Goal: Task Accomplishment & Management: Manage account settings

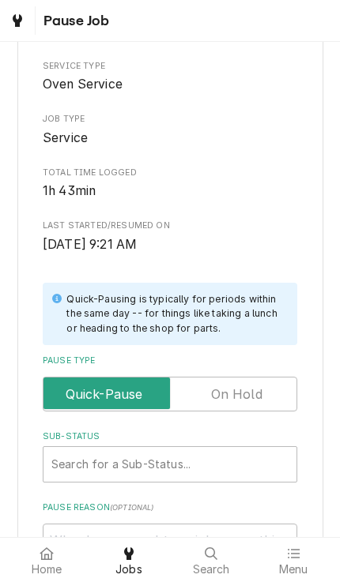
scroll to position [118, 0]
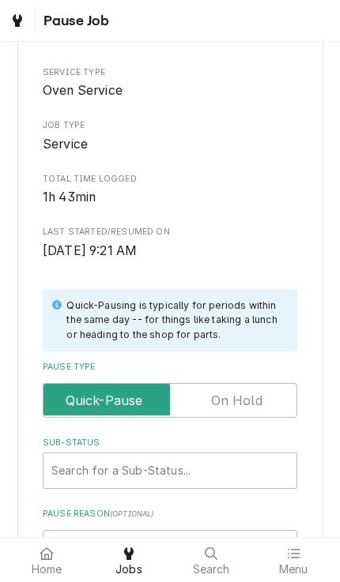
click at [265, 383] on input "Pause Type" at bounding box center [170, 400] width 240 height 35
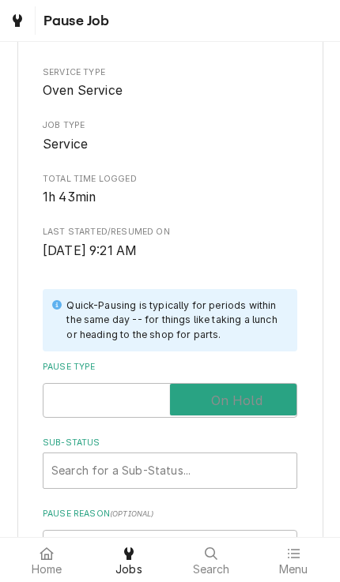
checkbox input "true"
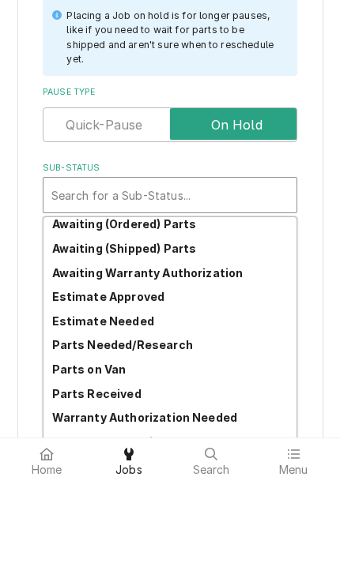
scroll to position [77, 0]
click at [200, 433] on div "Parts Needed/Research" at bounding box center [169, 445] width 253 height 24
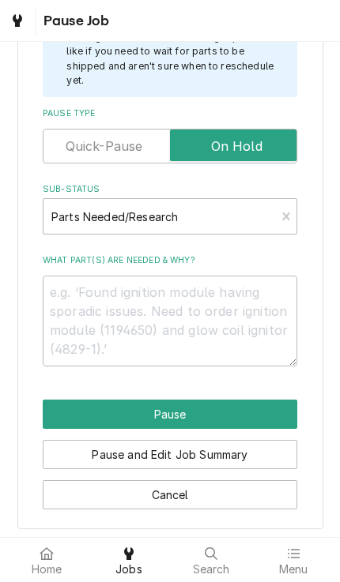
scroll to position [386, 0]
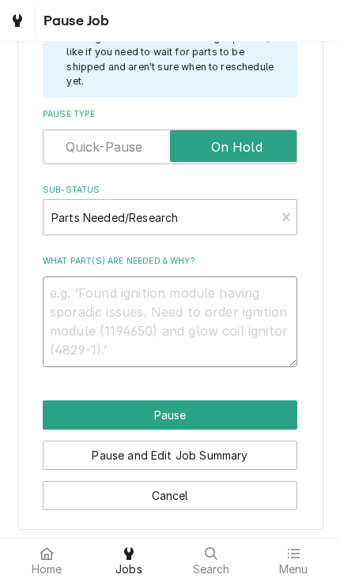
click at [256, 276] on textarea "What part(s) are needed & why?" at bounding box center [170, 321] width 254 height 91
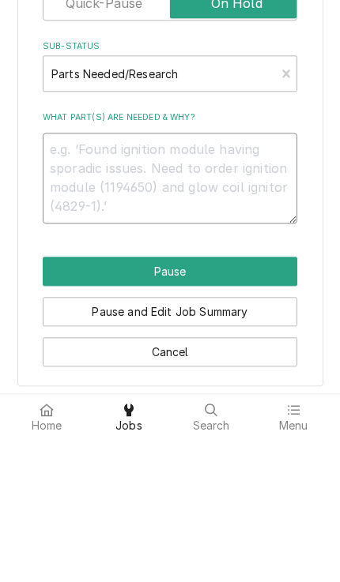
type textarea "x"
type textarea "N"
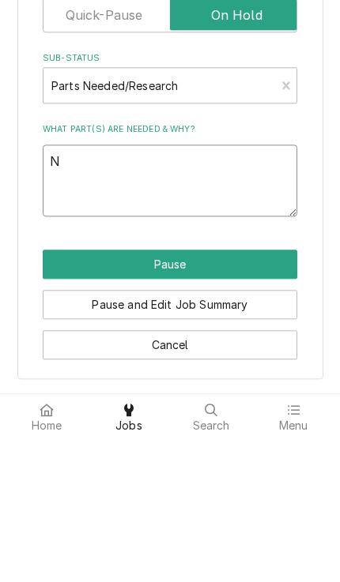
scroll to position [367, 0]
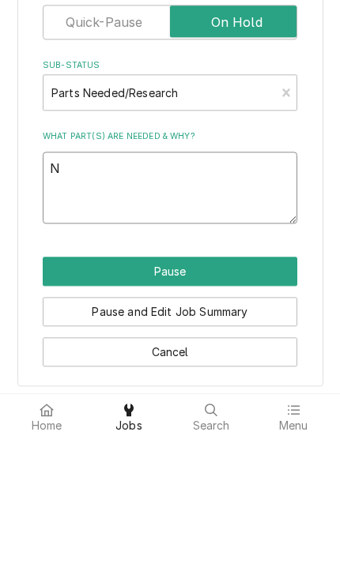
type textarea "x"
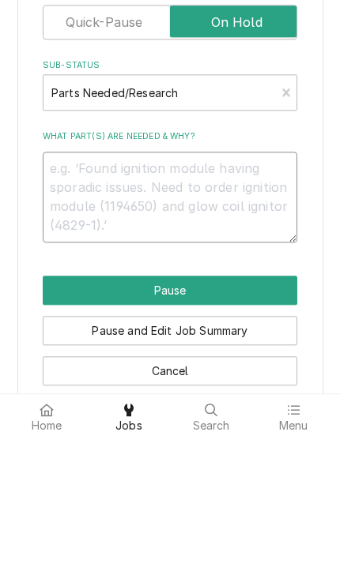
type textarea "x"
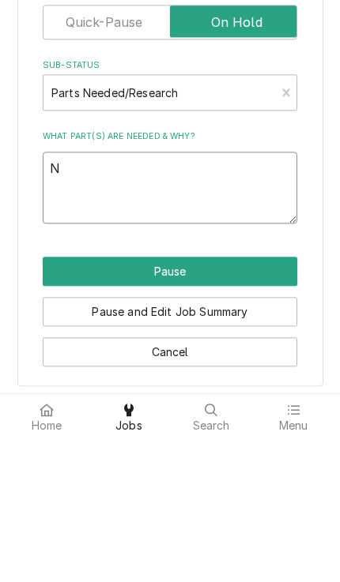
type textarea "Ne"
type textarea "x"
type textarea "Nee"
type textarea "x"
type textarea "Need"
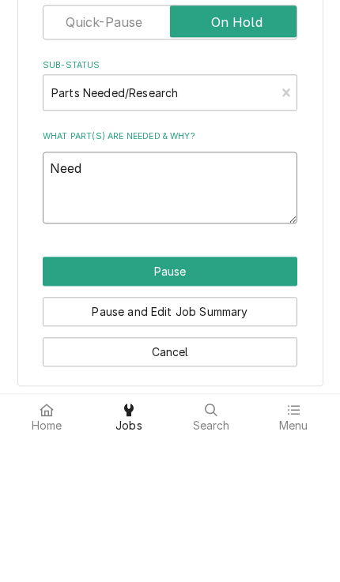
type textarea "x"
type textarea "Need"
type textarea "x"
type textarea "Need"
type textarea "x"
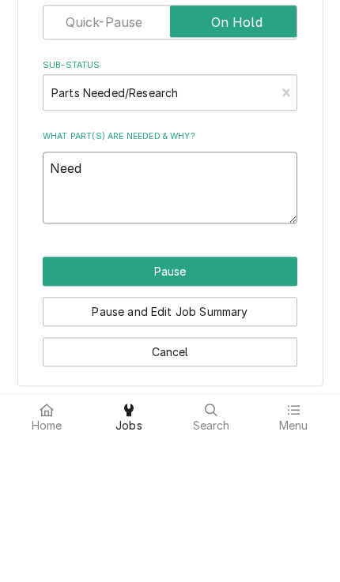
type textarea "Need a"
type textarea "x"
type textarea "Need a"
type textarea "x"
type textarea "Need a d"
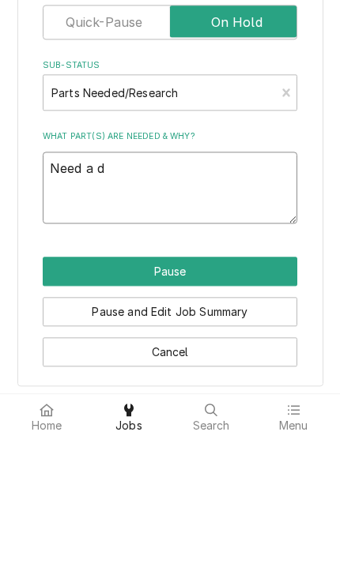
type textarea "x"
type textarea "Need a di"
type textarea "x"
type textarea "Need a diff"
type textarea "x"
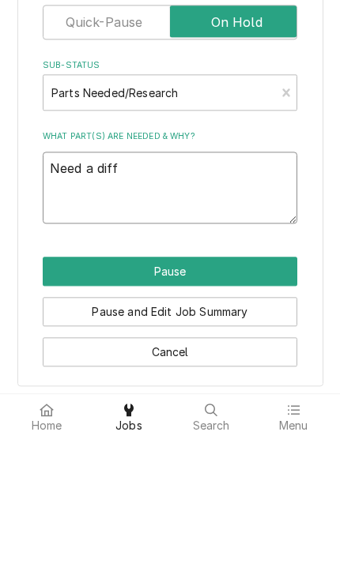
type textarea "Need a diffr"
type textarea "x"
type textarea "Need a diffre"
type textarea "x"
type textarea "Need a different"
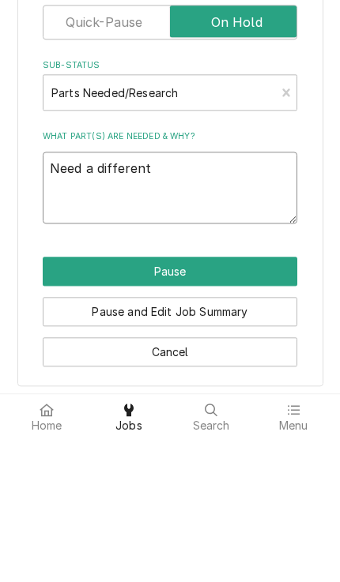
type textarea "x"
type textarea "Need a different"
type textarea "x"
type textarea "Need a different st"
type textarea "x"
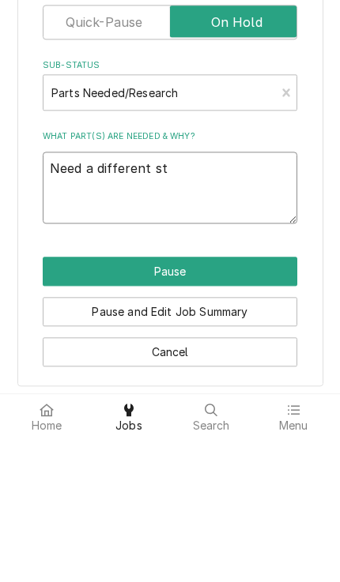
type textarea "Need a different sty"
type textarea "x"
type textarea "Need a different style"
type textarea "x"
type textarea "Need a different style o"
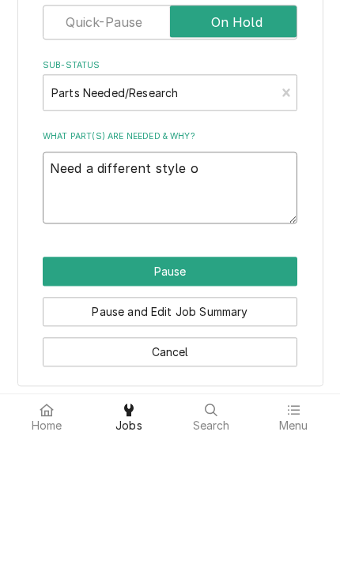
type textarea "x"
type textarea "Need a different style of"
type textarea "x"
type textarea "Need a different style of m"
type textarea "x"
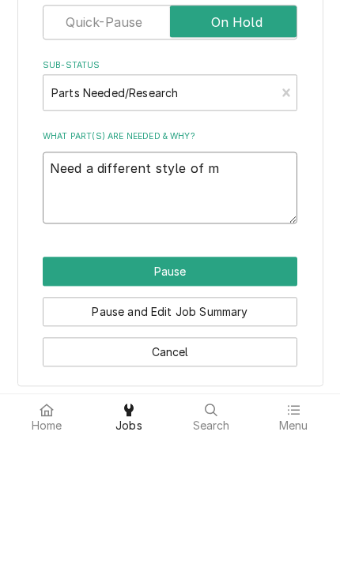
type textarea "Need a different style of mo"
type textarea "x"
type textarea "Need a different style of moto"
type textarea "x"
type textarea "Need a different style of motor"
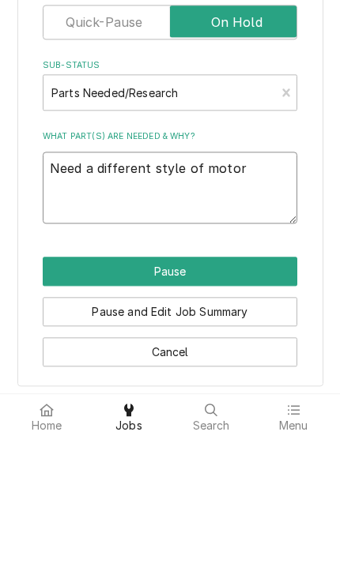
type textarea "x"
type textarea "Need a different style of motor p"
type textarea "x"
type textarea "Need a different style of motor pu"
type textarea "x"
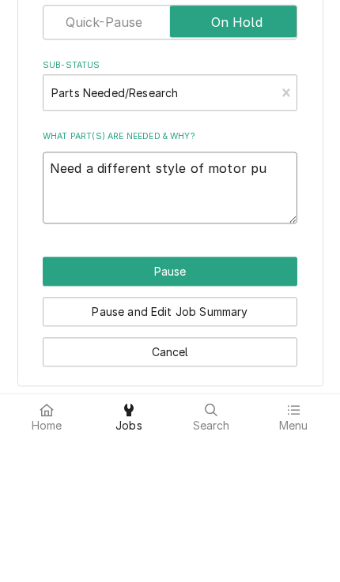
type textarea "Need a different style of motor pul"
type textarea "x"
type textarea "Need a different style of motor pull"
type textarea "x"
type textarea "Need a different style of motor pulle"
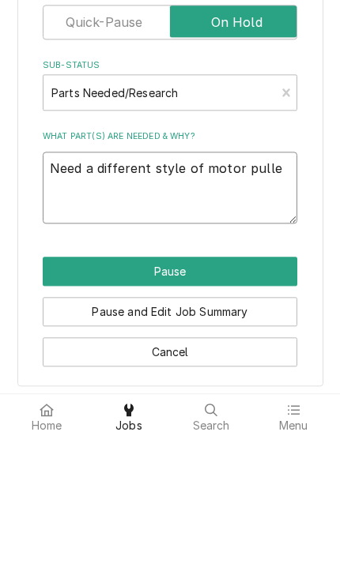
type textarea "x"
type textarea "Need a different style of motor pulley"
type textarea "x"
type textarea "Need a different style of motor pulley"
type textarea "x"
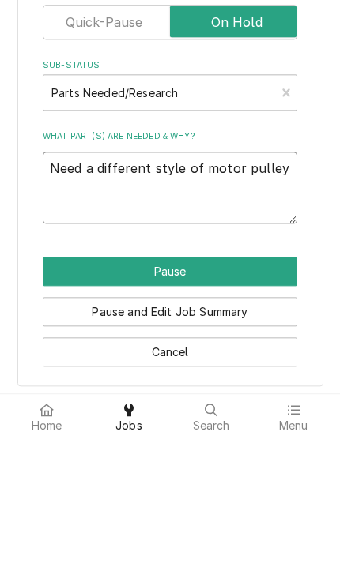
type textarea "Need a different style of motor pulley f"
type textarea "x"
type textarea "Need a different style of motor pulley for"
type textarea "x"
type textarea "Need a different style of motor pulley for"
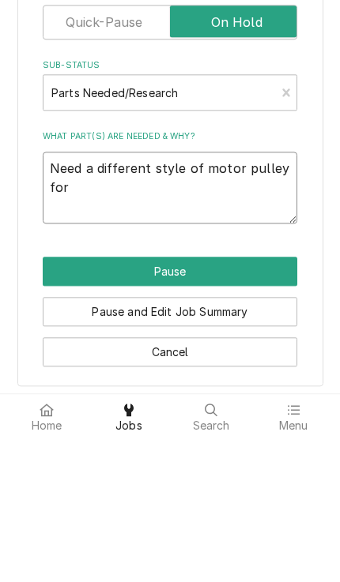
type textarea "x"
type textarea "Need a different style of motor pulley for t"
type textarea "x"
type textarea "Need a different style of motor pulley for th"
type textarea "x"
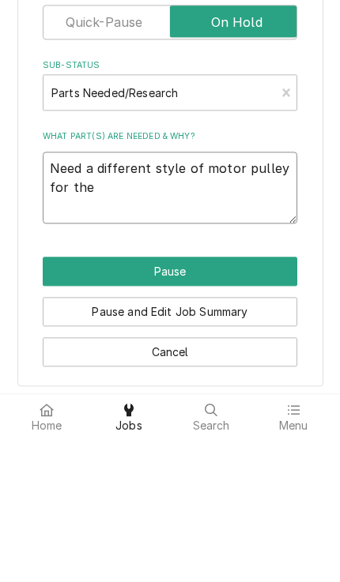
type textarea "Need a different style of motor pulley for the"
type textarea "x"
type textarea "Need a different style of motor pulley for the b"
type textarea "x"
type textarea "Need a different style of motor pulley for the bo"
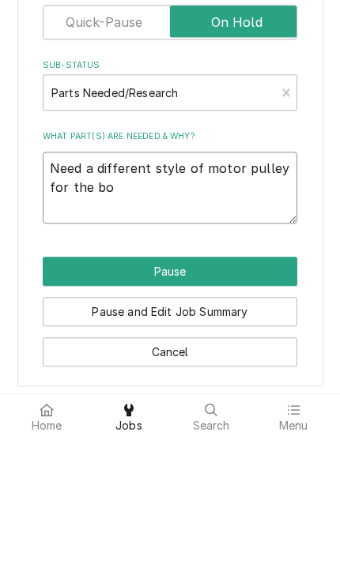
type textarea "x"
type textarea "Need a different style of motor pulley for the bot"
type textarea "x"
type textarea "Need a different style of motor pulley for the bott"
type textarea "x"
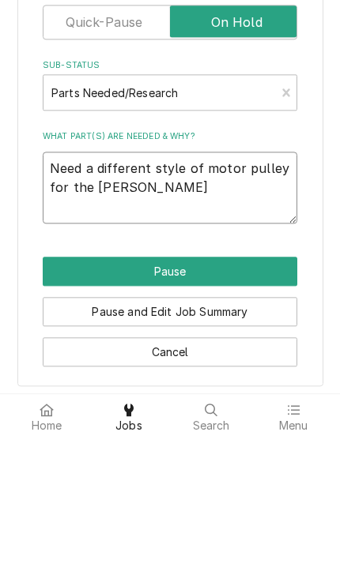
type textarea "Need a different style of motor pulley for the botto"
type textarea "x"
type textarea "Need a different style of motor pulley for the bottom"
type textarea "x"
type textarea "Need a different style of motor pulley for the bottom o"
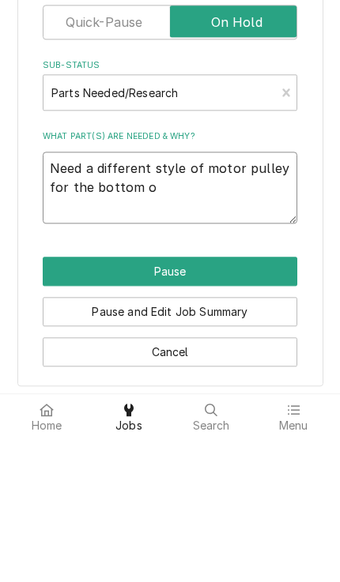
type textarea "x"
type textarea "Need a different style of motor pulley for the bottom ov"
type textarea "x"
type textarea "Need a different style of motor pulley for the bottom ove"
type textarea "x"
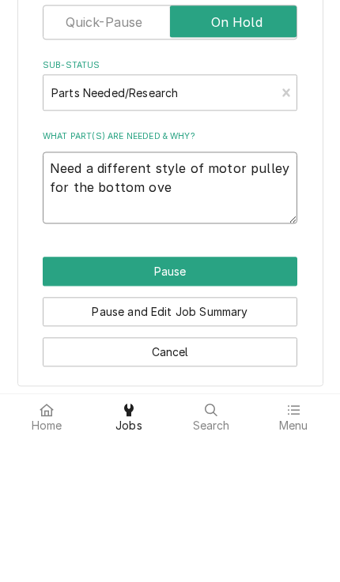
type textarea "Need a different style of motor pulley for the bottom oven"
type textarea "x"
type textarea "Need a different style of motor pulley for the bottom oven."
type textarea "x"
type textarea "Need a different style of motor pulley for the bottom oven."
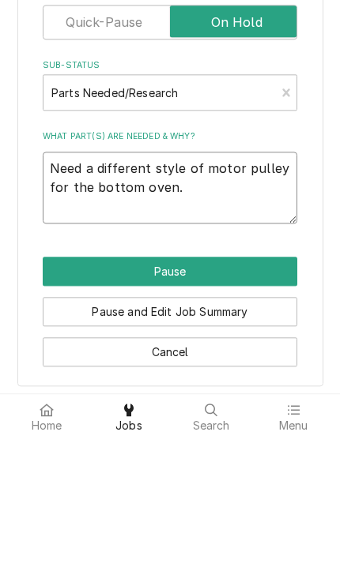
type textarea "x"
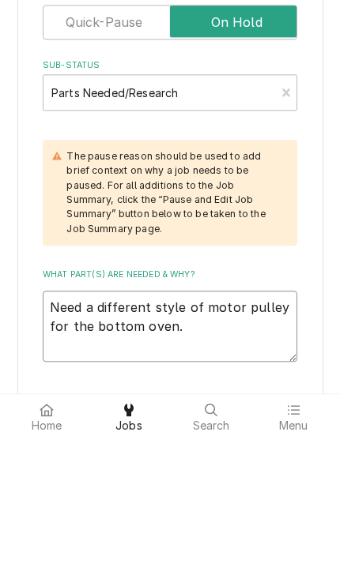
type textarea "Need a different style of motor pulley for the bottom oven. A"
type textarea "x"
type textarea "Need a different style of motor pulley for the bottom oven. Al"
type textarea "x"
type textarea "Need a different style of motor pulley for the bottom oven. Als"
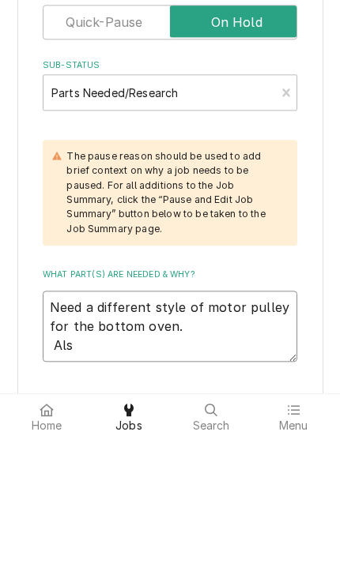
type textarea "x"
type textarea "Need a different style of motor pulley for the bottom oven. Also"
type textarea "x"
type textarea "Need a different style of motor pulley for the bottom oven. Also n"
type textarea "x"
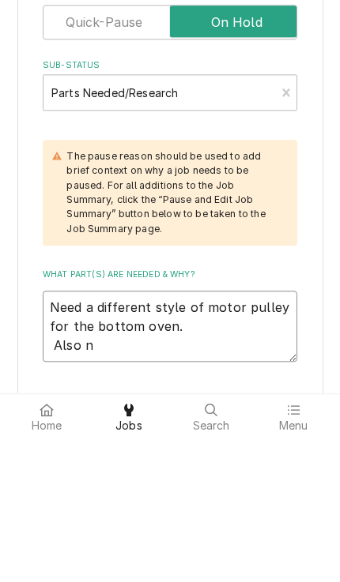
type textarea "Need a different style of motor pulley for the bottom oven. Also ne"
type textarea "x"
type textarea "Need a different style of motor pulley for the bottom oven. Also need"
type textarea "x"
type textarea "Need a different style of motor pulley for the bottom oven. Also need"
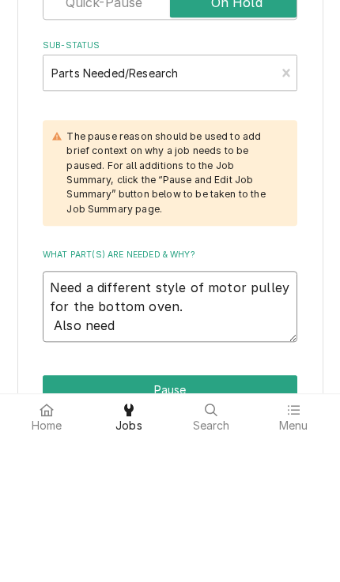
scroll to position [395, 0]
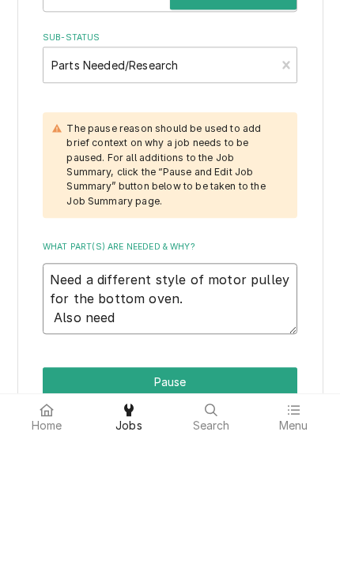
type textarea "x"
type textarea "Need a different style of motor pulley for the bottom oven. Also need s"
type textarea "x"
type textarea "Need a different style of motor pulley for the bottom oven. Also need sp"
type textarea "x"
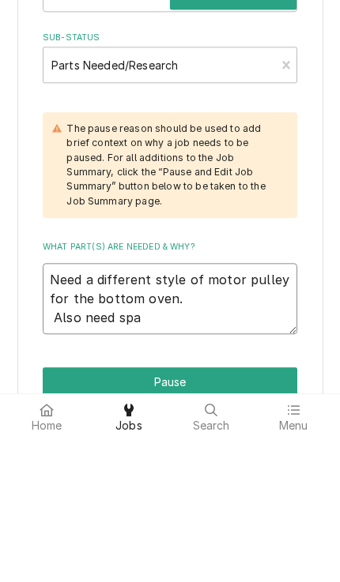
type textarea "Need a different style of motor pulley for the bottom oven. Also need spac"
type textarea "x"
type textarea "Need a different style of motor pulley for the bottom oven. Also need spacer"
type textarea "x"
type textarea "Need a different style of motor pulley for the bottom oven. Also need spacers"
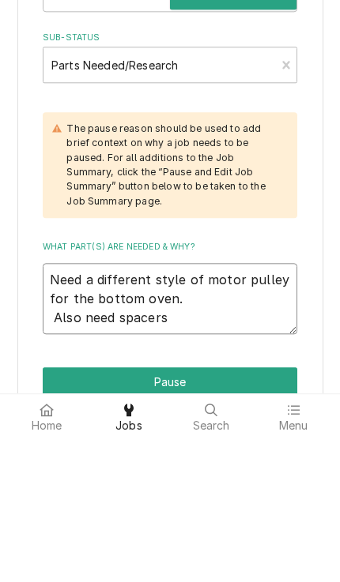
type textarea "x"
type textarea "Need a different style of motor pulley for the bottom oven. Also need spacers"
type textarea "x"
type textarea "Need a different style of motor pulley for the bottom oven. Also need spacers a"
type textarea "x"
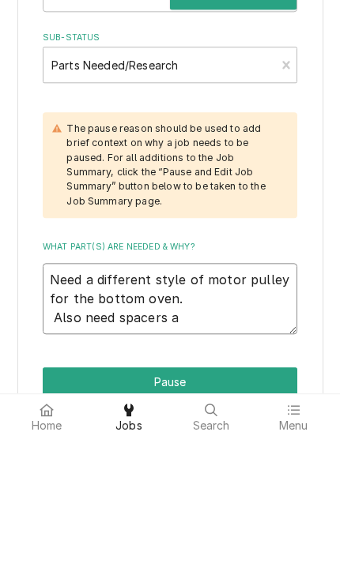
type textarea "Need a different style of motor pulley for the bottom oven. Also need spacers an"
type textarea "x"
type textarea "Need a different style of motor pulley for the bottom oven. Also need spacers a…"
type textarea "x"
type textarea "Need a different style of motor pulley for the bottom oven. Also need spacers a…"
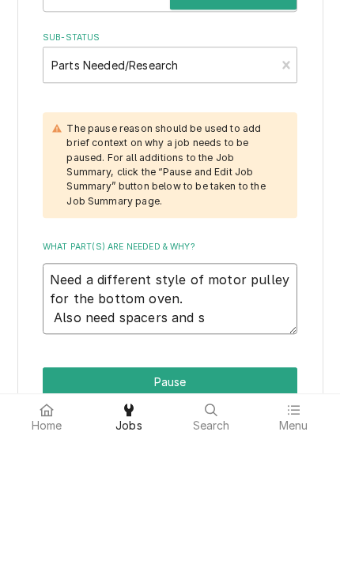
type textarea "x"
type textarea "Need a different style of motor pulley for the bottom oven. Also need spacers a…"
type textarea "x"
type textarea "Need a different style of motor pulley for the bottom oven. Also need spacers a…"
type textarea "x"
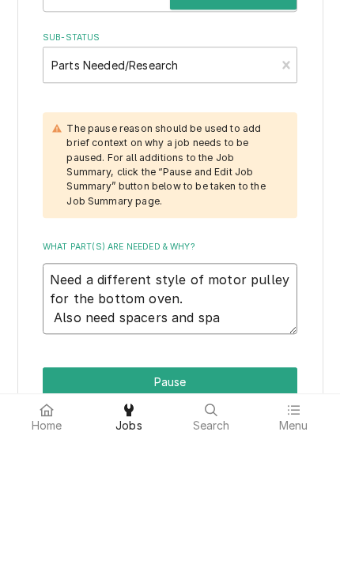
type textarea "Need a different style of motor pulley for the bottom oven. Also need spacers a…"
type textarea "x"
type textarea "Need a different style of motor pulley for the bottom oven. Also need spacers a…"
type textarea "x"
type textarea "Need a different style of motor pulley for the bottom oven. Also need spacers a…"
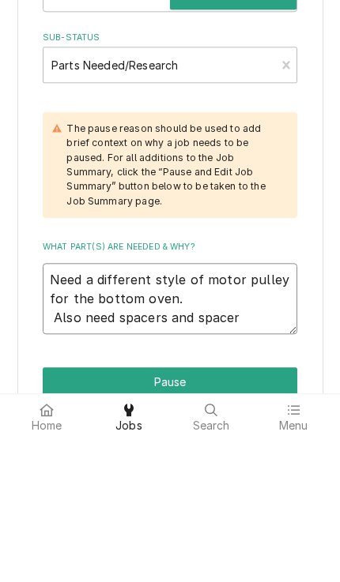
type textarea "x"
type textarea "Need a different style of motor pulley for the bottom oven. Also need spacers a…"
type textarea "x"
type textarea "Need a different style of motor pulley for the bottom oven. Also need spacers a…"
type textarea "x"
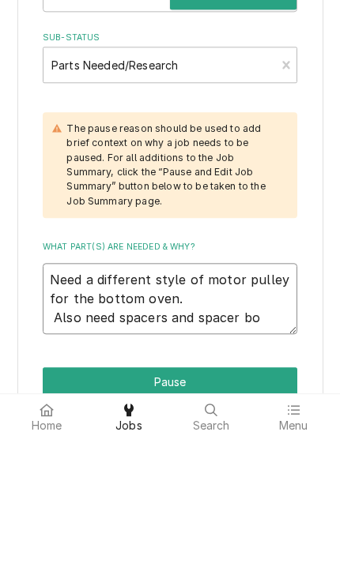
type textarea "Need a different style of motor pulley for the bottom oven. Also need spacers a…"
type textarea "x"
type textarea "Need a different style of motor pulley for the bottom oven. Also need spacers a…"
type textarea "x"
type textarea "Need a different style of motor pulley for the bottom oven. Also need spacers a…"
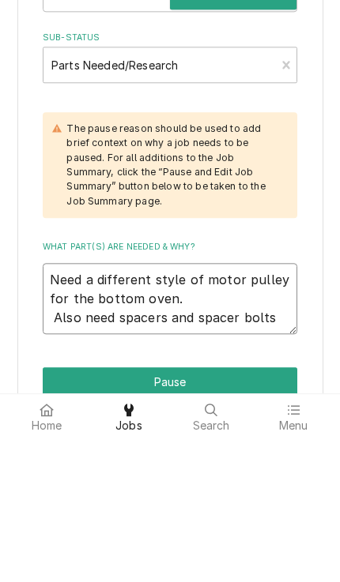
type textarea "x"
type textarea "Need a different style of motor pulley for the bottom oven. Also need spacers a…"
type textarea "x"
type textarea "Need a different style of motor pulley for the bottom oven. Also need spacers a…"
type textarea "x"
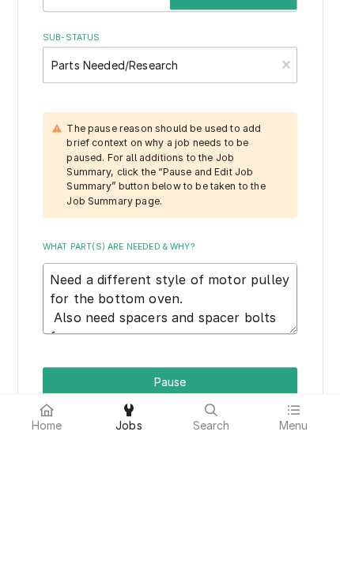
type textarea "Need a different style of motor pulley for the bottom oven. Also need spacers a…"
type textarea "x"
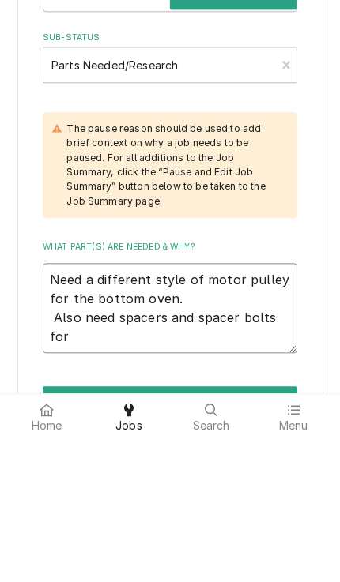
type textarea "Need a different style of motor pulley for the bottom oven. Also need spacers a…"
type textarea "x"
type textarea "Need a different style of motor pulley for the bottom oven. Also need spacers a…"
type textarea "x"
type textarea "Need a different style of motor pulley for the bottom oven. Also need spacers a…"
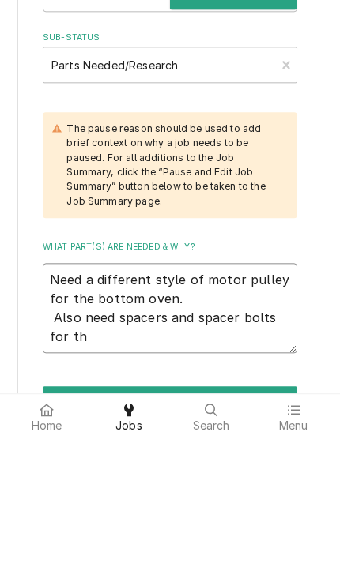
type textarea "x"
type textarea "Need a different style of motor pulley for the bottom oven. Also need spacers a…"
type textarea "x"
type textarea "Need a different style of motor pulley for the bottom oven. Also need spacers a…"
click at [47, 407] on textarea "Need a different style of motor pulley for the bottom oven. Also need spacers a…" at bounding box center [170, 452] width 254 height 91
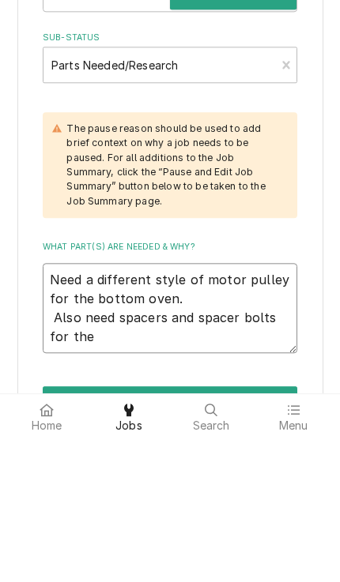
type textarea "x"
type textarea "Need a different style of motor pulley for the bottom oven. Also need spacers a…"
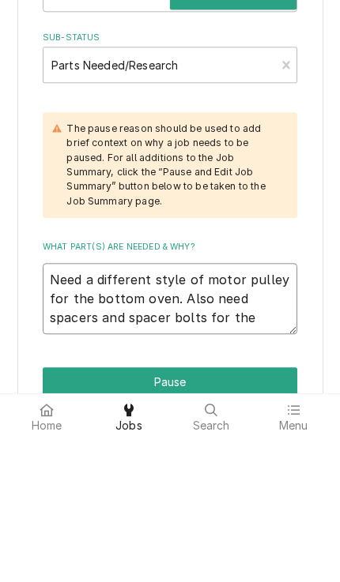
click at [291, 407] on textarea "Need a different style of motor pulley for the bottom oven. Also need spacers a…" at bounding box center [170, 443] width 254 height 72
type textarea "x"
type textarea "Need a different style of motor pulley for the bottom oven. Also need spacers a…"
type textarea "x"
type textarea "Need a different style of motor pulley for the bottom oven. Also need spacers a…"
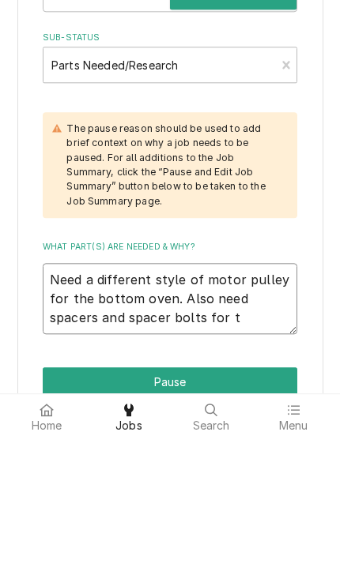
type textarea "x"
type textarea "Need a different style of motor pulley for the bottom oven. Also need spacers a…"
type textarea "x"
type textarea "Need a different style of motor pulley for the bottom oven. Also need spacers a…"
type textarea "x"
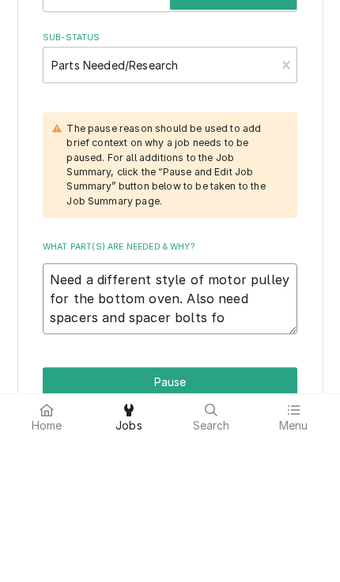
type textarea "Need a different style of motor pulley for the bottom oven. Also need spacers a…"
type textarea "x"
type textarea "Need a different style of motor pulley for the bottom oven. Also need spacers a…"
type textarea "x"
type textarea "Need a different style of motor pulley for the bottom oven. Also need spacers a…"
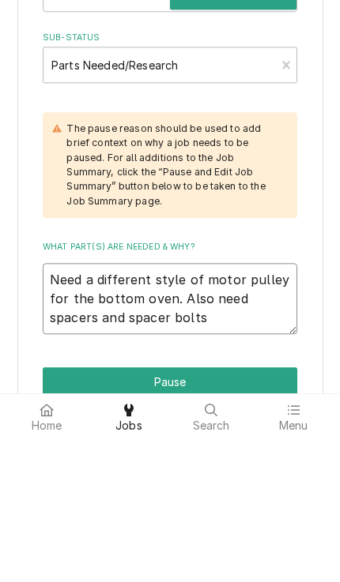
type textarea "x"
type textarea "Need a different style of motor pulley for the bottom oven. Also need spacers a…"
type textarea "x"
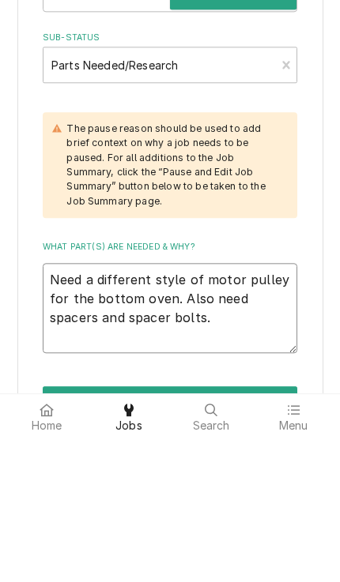
type textarea "Need a different style of motor pulley for the bottom oven. Also need spacers a…"
type textarea "x"
type textarea "Need a different style of motor pulley for the bottom oven. Also need spacers a…"
type textarea "x"
type textarea "Need a different style of motor pulley for the bottom oven. Also need spacers a…"
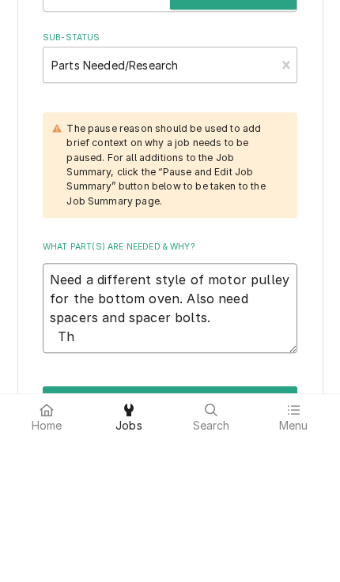
type textarea "x"
type textarea "Need a different style of motor pulley for the bottom oven. Also need spacers a…"
type textarea "x"
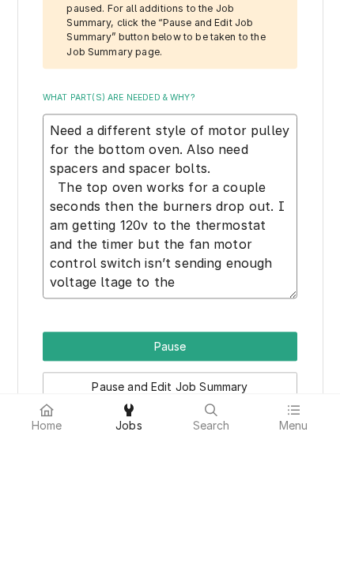
scroll to position [543, 0]
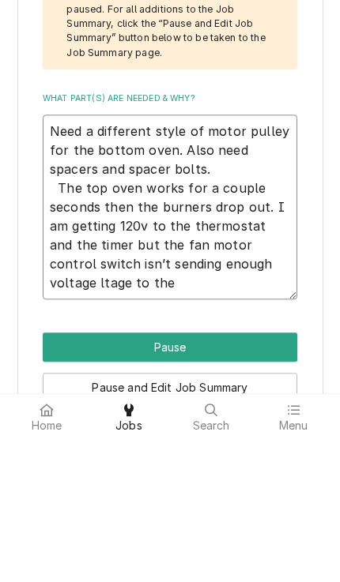
click at [69, 287] on textarea "Need a different style of motor pulley for the bottom oven. Also need spacers a…" at bounding box center [170, 351] width 254 height 186
click at [70, 272] on textarea "Need a different style of motor pulley for the bottom oven. Also need spacers a…" at bounding box center [170, 351] width 254 height 186
click at [100, 276] on textarea "Need a different style of motor pulley for the bottom oven. Also need spacers a…" at bounding box center [170, 351] width 254 height 186
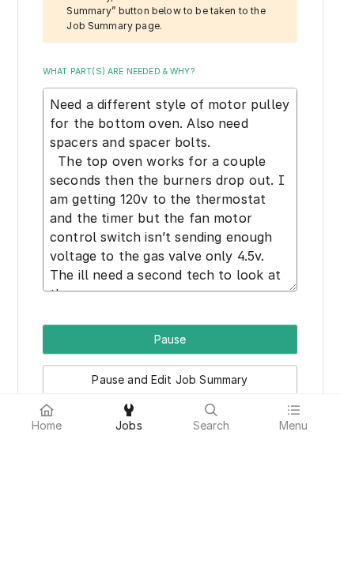
scroll to position [570, 0]
click at [272, 265] on textarea "Need a different style of motor pulley for the bottom oven. Also need spacers a…" at bounding box center [170, 333] width 254 height 205
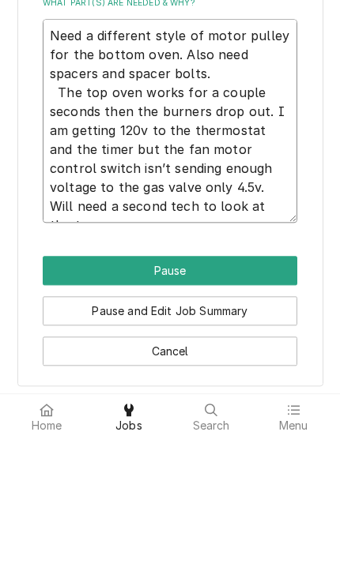
scroll to position [637, 0]
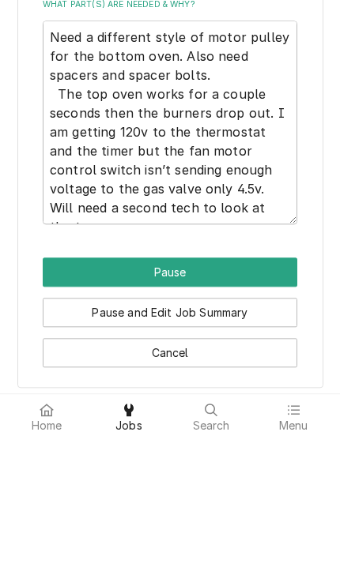
click at [64, 401] on button "Pause" at bounding box center [170, 415] width 254 height 29
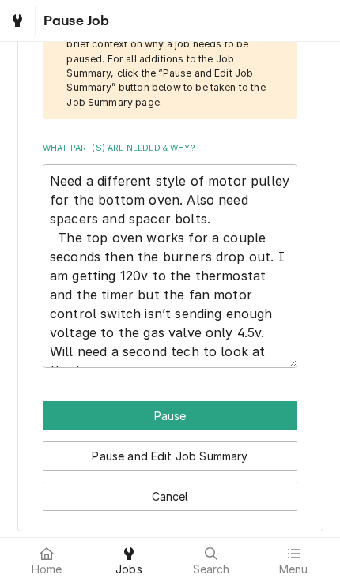
click at [270, 401] on button "Pause" at bounding box center [170, 415] width 254 height 29
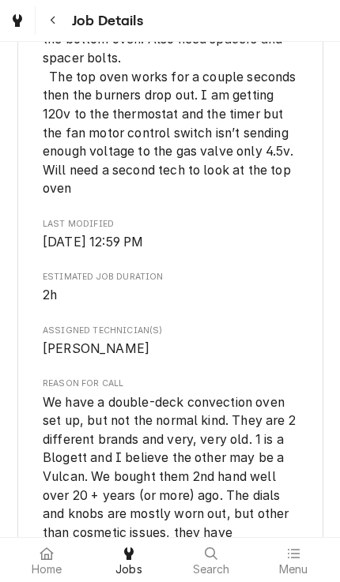
scroll to position [857, 0]
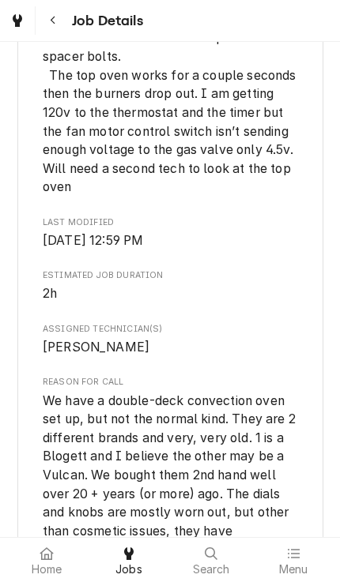
click at [270, 197] on span "What part(s) are needed & why? Need a different style of motor pulley for the b…" at bounding box center [170, 93] width 254 height 205
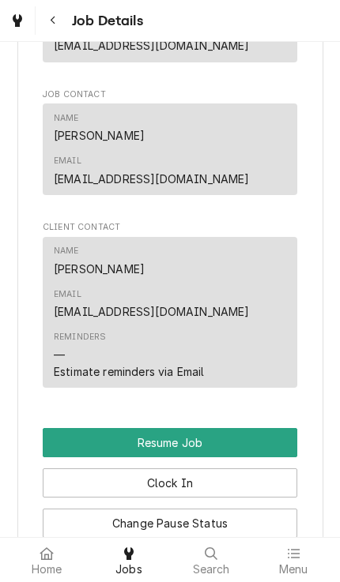
scroll to position [2068, 0]
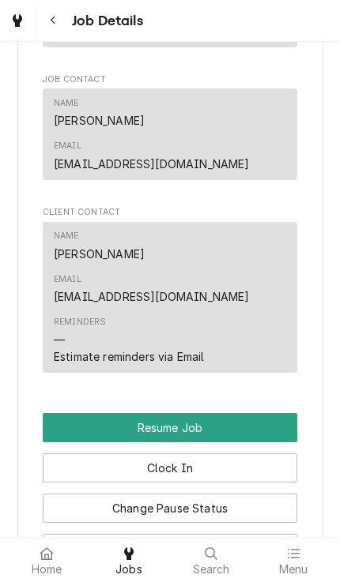
click at [262, 574] on button "Edit Job Summary" at bounding box center [170, 588] width 254 height 29
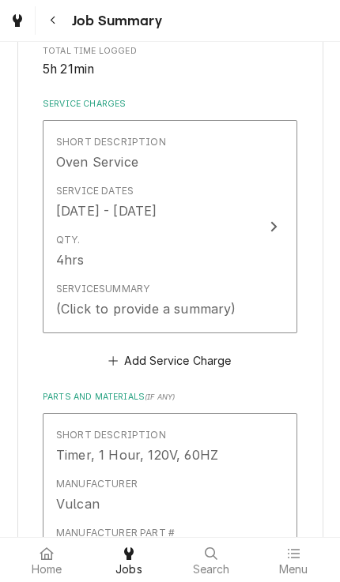
click at [276, 307] on button "Short Description Oven Service Service Dates Aug 12, 2025 - Aug 19, 2025 Qty. 4…" at bounding box center [170, 227] width 254 height 214
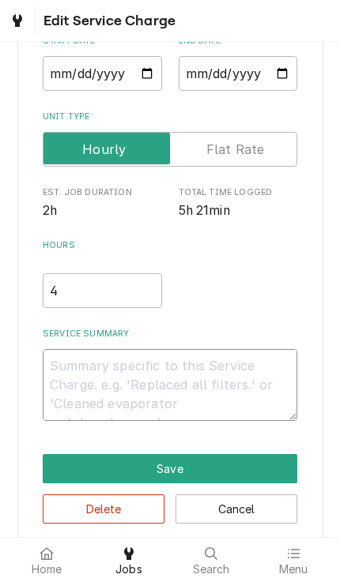
click at [259, 353] on textarea "Service Summary" at bounding box center [170, 385] width 254 height 72
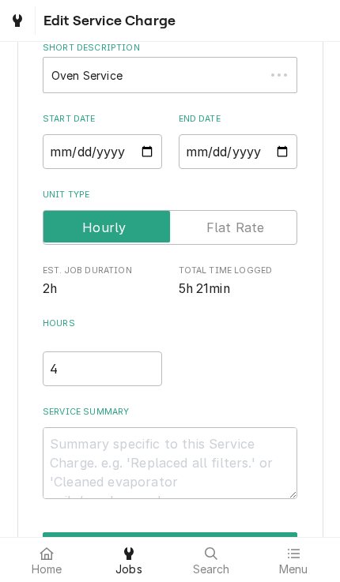
scroll to position [103, 0]
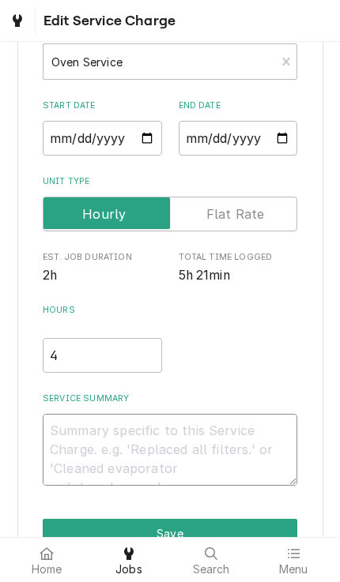
click at [253, 433] on textarea "Service Summary" at bounding box center [170, 450] width 254 height 72
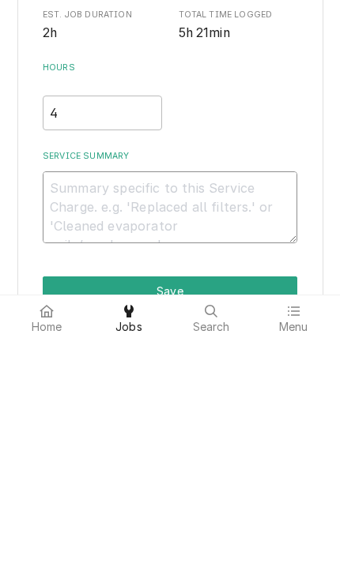
type textarea "x"
type textarea "R"
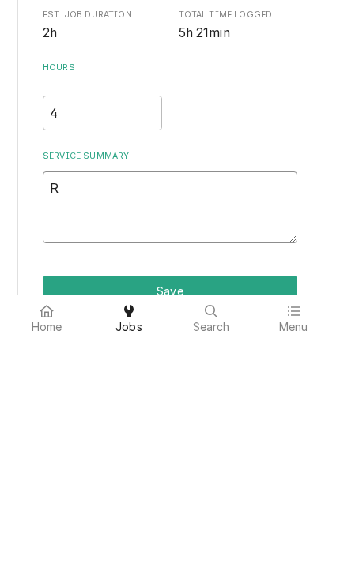
type textarea "x"
type textarea "Rem"
type textarea "x"
type textarea "Remo"
type textarea "x"
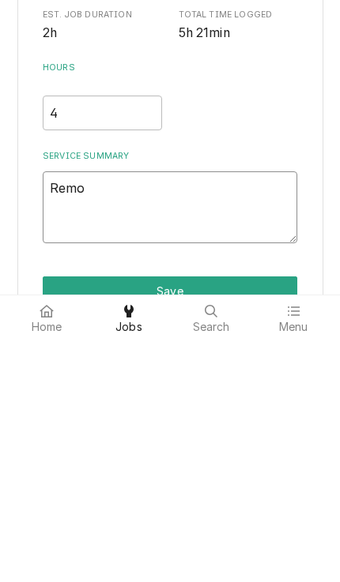
type textarea "Remov"
type textarea "x"
type textarea "Remove"
type textarea "x"
type textarea "Removed"
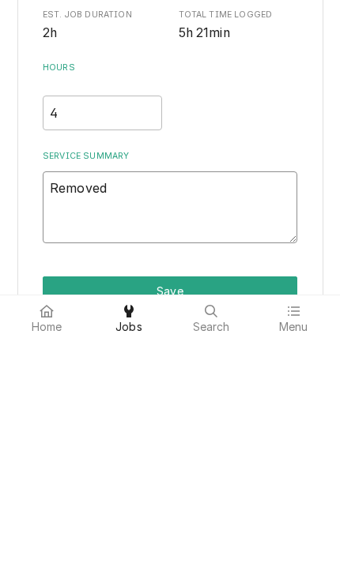
type textarea "x"
type textarea "Removed"
type textarea "x"
type textarea "Removed t"
type textarea "x"
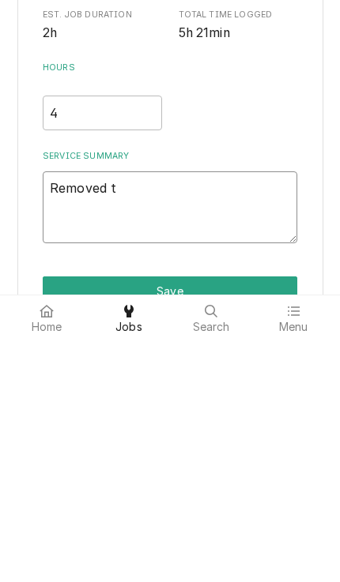
type textarea "Removed th"
type textarea "x"
type textarea "Removed the"
type textarea "x"
type textarea "Removed the"
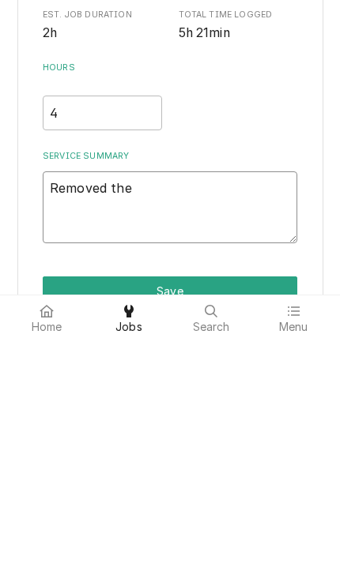
type textarea "x"
type textarea "Removed the b"
type textarea "x"
type textarea "Removed the bl"
type textarea "x"
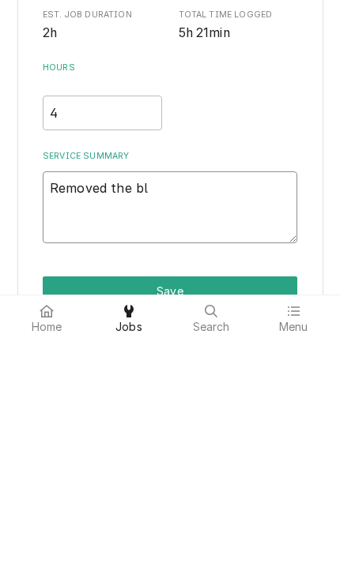
type textarea "Removed the blo"
type textarea "x"
type textarea "Removed the blow"
type textarea "x"
type textarea "Removed the blowe"
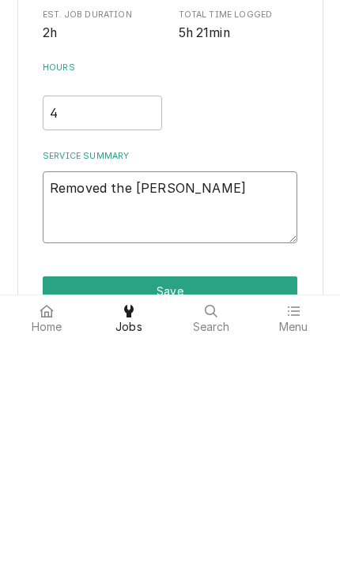
type textarea "x"
type textarea "Removed the blower"
type textarea "x"
type textarea "Removed the blower"
type textarea "x"
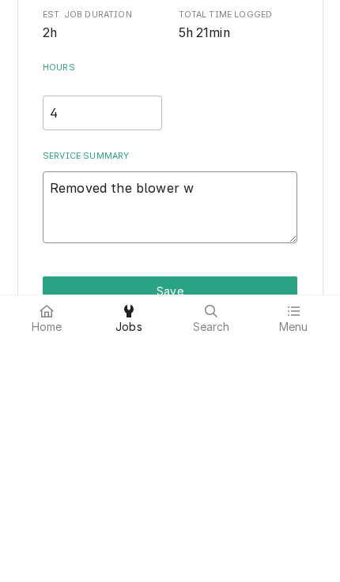
type textarea "Removed the blower wh"
type textarea "x"
type textarea "Removed the blower whe"
type textarea "x"
type textarea "Removed the blower whee"
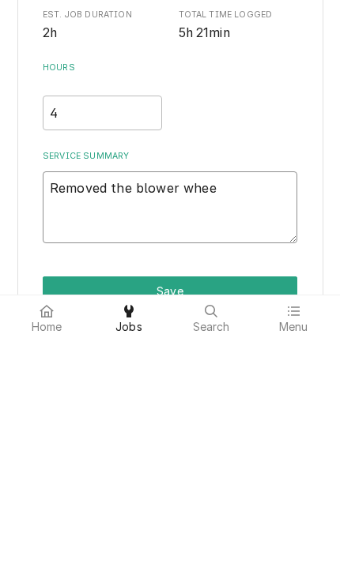
type textarea "x"
type textarea "Removed the blower wheen"
type textarea "x"
type textarea "Removed the blower wheen"
type textarea "x"
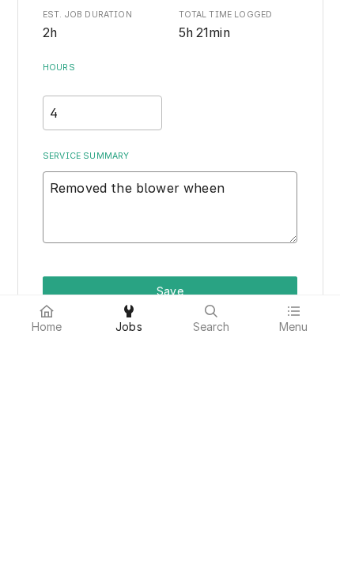
type textarea "Removed the blower wheen"
type textarea "x"
type textarea "Removed the blower whe"
type textarea "x"
type textarea "Removed the blower wh"
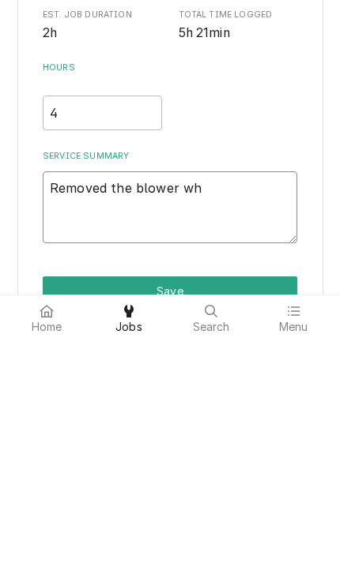
type textarea "x"
type textarea "Removed the blower whe"
type textarea "x"
type textarea "Removed the blower whee"
type textarea "x"
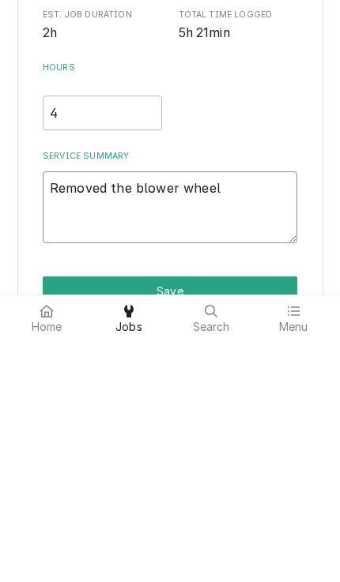
type textarea "Removed the blower wheel"
type textarea "x"
type textarea "Removed the blower wheel g"
type textarea "x"
type textarea "Removed the blower wheel gu"
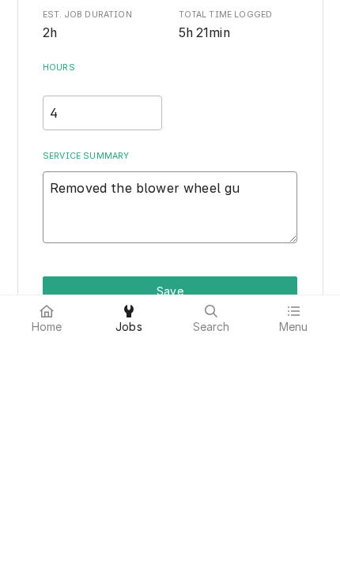
type textarea "x"
type textarea "Removed the blower wheel gua"
type textarea "x"
type textarea "Removed the blower wheel guar"
type textarea "x"
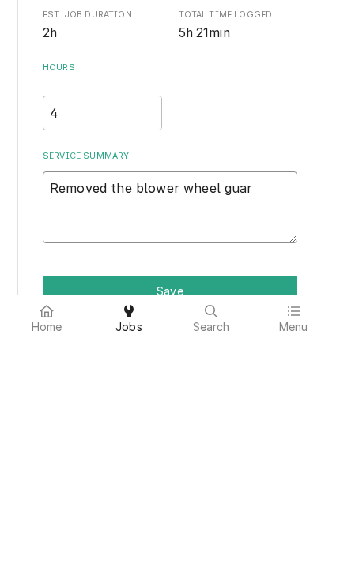
type textarea "Removed the blower wheel guard"
type textarea "x"
type textarea "Removed the blower wheel guard"
type textarea "x"
type textarea "Removed the blower wheel guard b"
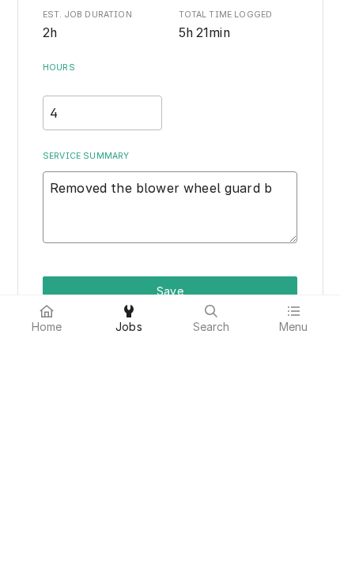
type textarea "x"
type textarea "Removed the blower wheel guard but"
type textarea "x"
type textarea "Removed the blower wheel guard but"
type textarea "x"
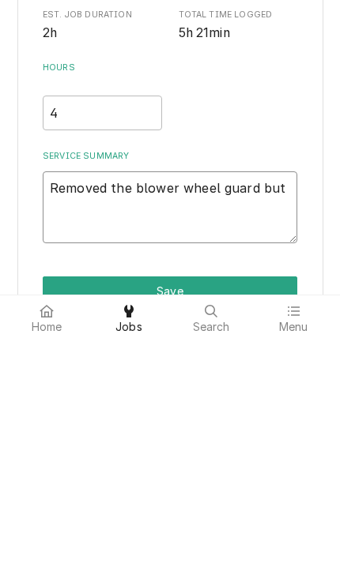
type textarea "Removed the blower wheel guard but h"
type textarea "x"
type textarea "Removed the blower wheel guard but ha"
type textarea "x"
type textarea "Removed the blower wheel guard but had"
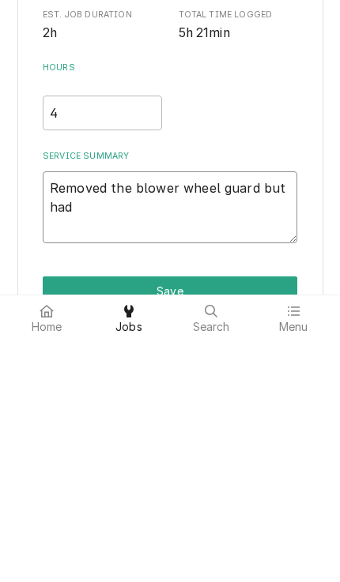
type textarea "x"
type textarea "Removed the blower wheel guard but had"
type textarea "x"
type textarea "Removed the blower wheel guard but had t"
type textarea "x"
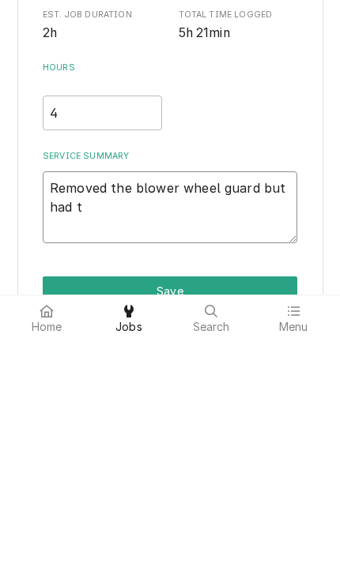
type textarea "Removed the blower wheel guard but had to"
type textarea "x"
type textarea "Removed the blower wheel guard but had to"
type textarea "x"
type textarea "Removed the blower wheel guard but had to c"
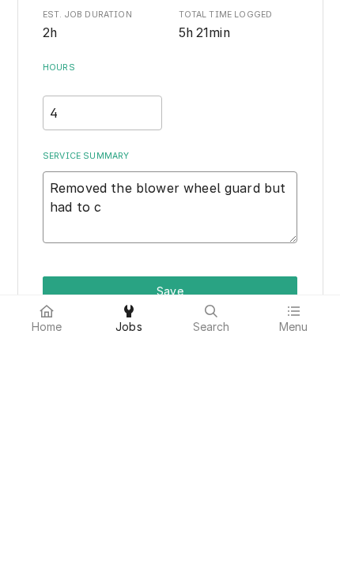
type textarea "x"
type textarea "Removed the blower wheel guard but had to cu"
type textarea "x"
type textarea "Removed the blower wheel guard but had to cut"
type textarea "x"
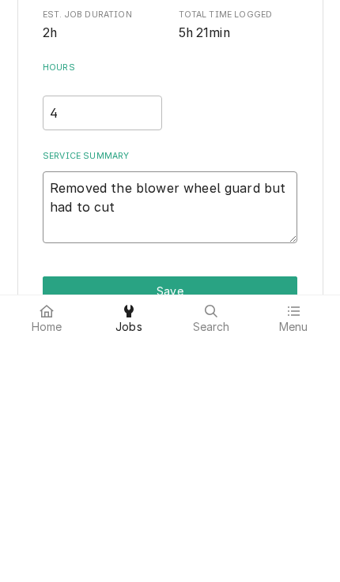
type textarea "Removed the blower wheel guard but had to cut"
type textarea "x"
type textarea "Removed the blower wheel guard but had to cut t"
type textarea "x"
type textarea "Removed the blower wheel guard but had to cut the"
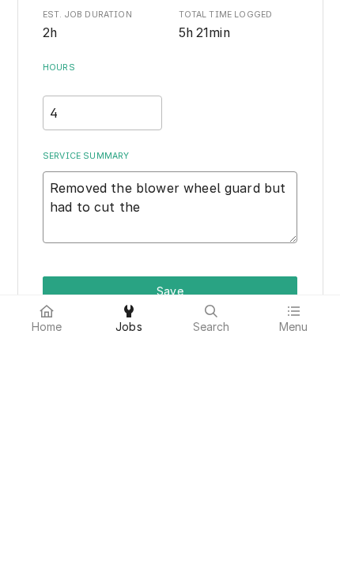
type textarea "x"
type textarea "Removed the blower wheel guard but had to cut the"
type textarea "x"
type textarea "Removed the blower wheel guard but had to cut the s"
type textarea "x"
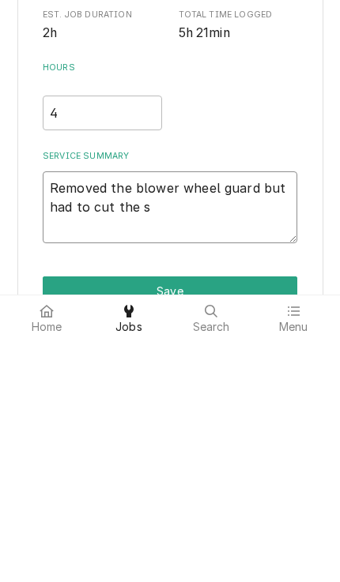
type textarea "Removed the blower wheel guard but had to cut the sp"
type textarea "x"
type textarea "Removed the blower wheel guard but had to cut the spa"
type textarea "x"
type textarea "Removed the blower wheel guard but had to cut the spac"
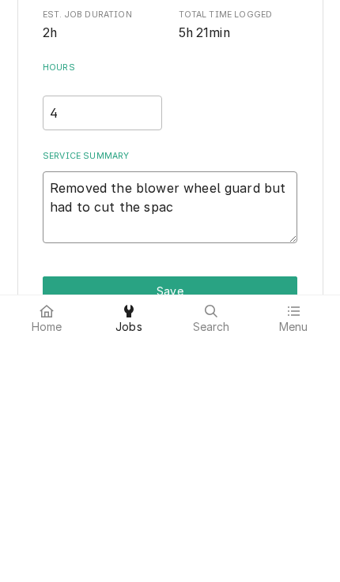
type textarea "x"
type textarea "Removed the blower wheel guard but had to cut the spacer"
type textarea "x"
type textarea "Removed the blower wheel guard but had to cut the spacers"
type textarea "x"
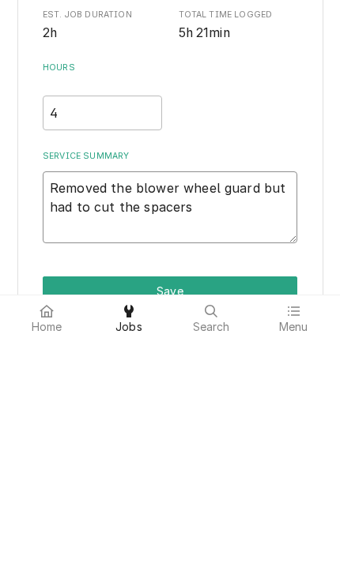
type textarea "Removed the blower wheel guard but had to cut the spacers"
type textarea "x"
type textarea "Removed the blower wheel guard but had to cut the spacers a"
type textarea "x"
type textarea "Removed the blower wheel guard but had to cut the spacers as"
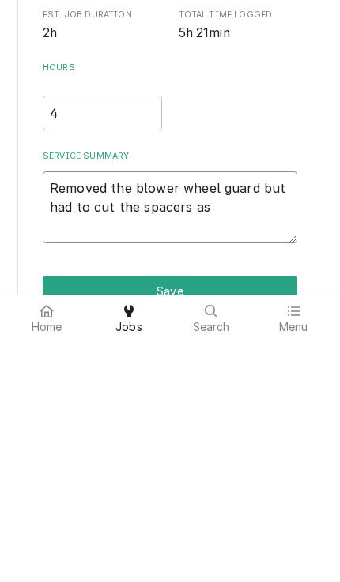
type textarea "x"
type textarea "Removed the blower wheel guard but had to cut the spacers as"
type textarea "x"
type textarea "Removed the blower wheel guard but had to cut the spacers as t"
type textarea "x"
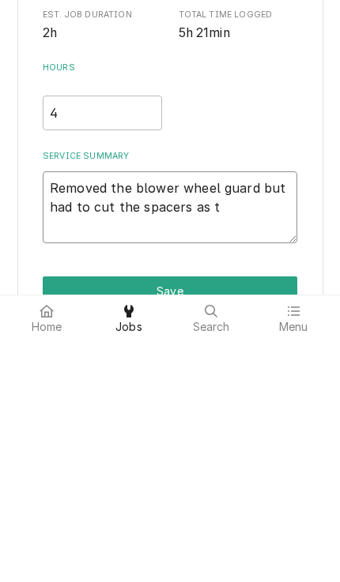
type textarea "Removed the blower wheel guard but had to cut the spacers as th"
type textarea "x"
type textarea "Removed the blower wheel guard but had to cut the spacers as the"
type textarea "x"
type textarea "Removed the blower wheel guard but had to cut the spacers as the h"
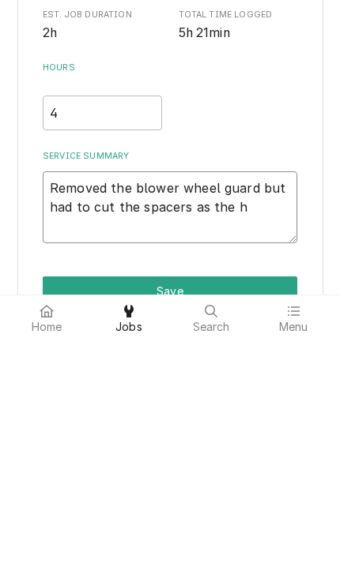
type textarea "x"
type textarea "Removed the blower wheel guard but had to cut the spacers as the he"
type textarea "x"
type textarea "Removed the blower wheel guard but had to cut the spacers as the hea"
type textarea "x"
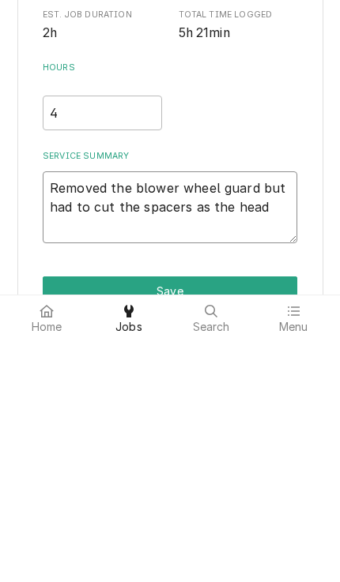
type textarea "Removed the blower wheel guard but had to cut the spacers as the heads"
type textarea "x"
type textarea "Removed the blower wheel guard but had to cut the spacers as the heads"
type textarea "x"
type textarea "Removed the blower wheel guard but had to cut the spacers as the heads s"
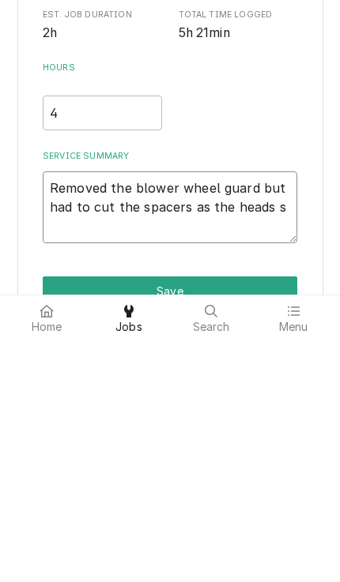
type textarea "x"
type textarea "Removed the blower wheel guard but had to cut the spacers as the heads sn"
type textarea "x"
type textarea "Removed the blower wheel guard but had to cut the spacers as the heads sna"
type textarea "x"
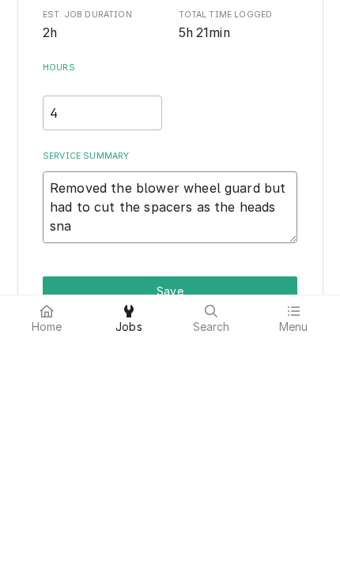
type textarea "Removed the blower wheel guard but had to cut the spacers as the heads snap"
type textarea "x"
type textarea "Removed the blower wheel guard but had to cut the spacers as the heads snapp"
type textarea "x"
type textarea "Removed the blower wheel guard but had to cut the spacers as the heads snapped"
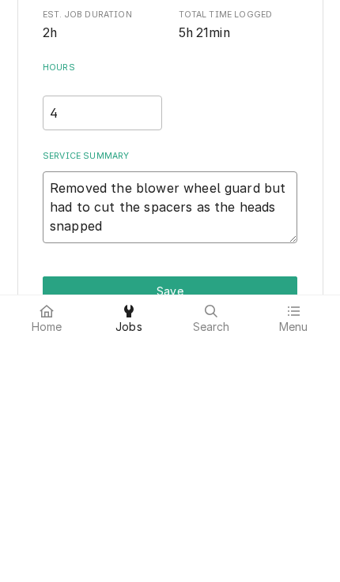
type textarea "x"
type textarea "Removed the blower wheel guard but had to cut the spacers as the heads snapped"
type textarea "x"
type textarea "Removed the blower wheel guard but had to cut the spacers as the heads snapped o"
type textarea "x"
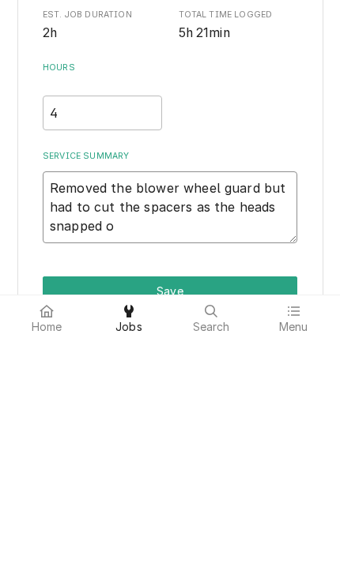
type textarea "Removed the blower wheel guard but had to cut the spacers as the heads snapped …"
type textarea "x"
type textarea "Removed the blower wheel guard but had to cut the spacers as the heads snapped …"
type textarea "x"
type textarea "Removed the blower wheel guard but had to cut the spacers as the heads snapped …"
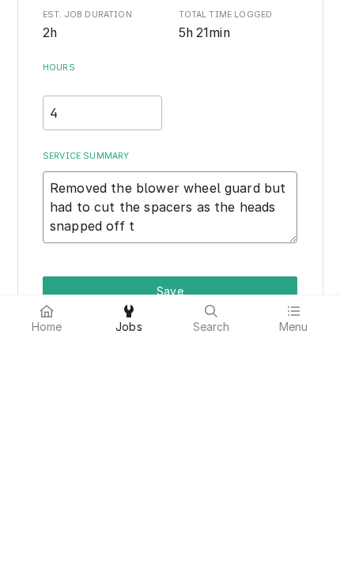
type textarea "x"
type textarea "Removed the blower wheel guard but had to cut the spacers as the heads snapped …"
type textarea "x"
type textarea "Removed the blower wheel guard but had to cut the spacers as the heads snapped …"
type textarea "x"
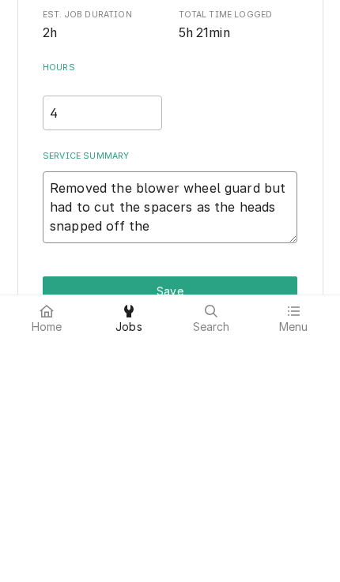
type textarea "Removed the blower wheel guard but had to cut the spacers as the heads snapped …"
type textarea "x"
type textarea "Removed the blower wheel guard but had to cut the spacers as the heads snapped …"
type textarea "x"
type textarea "Removed the blower wheel guard but had to cut the spacers as the heads snapped …"
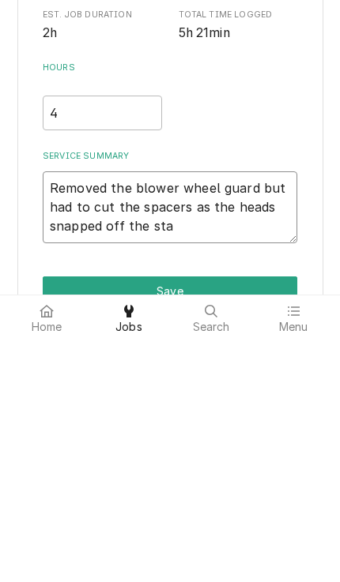
type textarea "x"
type textarea "Removed the blower wheel guard but had to cut the spacers as the heads snapped …"
type textarea "x"
type textarea "Removed the blower wheel guard but had to cut the spacers as the heads snapped …"
type textarea "x"
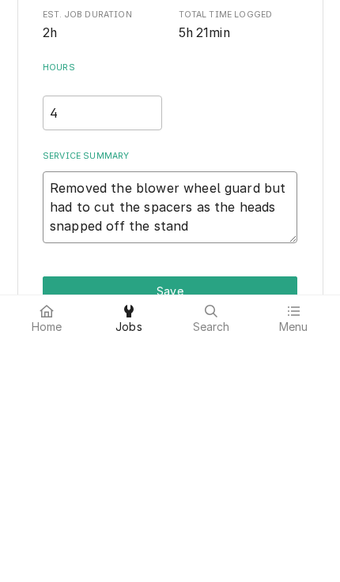
type textarea "Removed the blower wheel guard but had to cut the spacers as the heads snapped …"
type textarea "x"
type textarea "Removed the blower wheel guard but had to cut the spacers as the heads snapped …"
type textarea "x"
type textarea "Removed the blower wheel guard but had to cut the spacers as the heads snapped …"
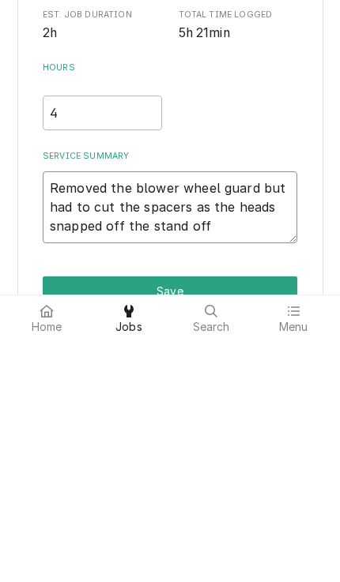
type textarea "x"
type textarea "Removed the blower wheel guard but had to cut the spacers as the heads snapped …"
type textarea "x"
type textarea "Removed the blower wheel guard but had to cut the spacers as the heads snapped …"
type textarea "x"
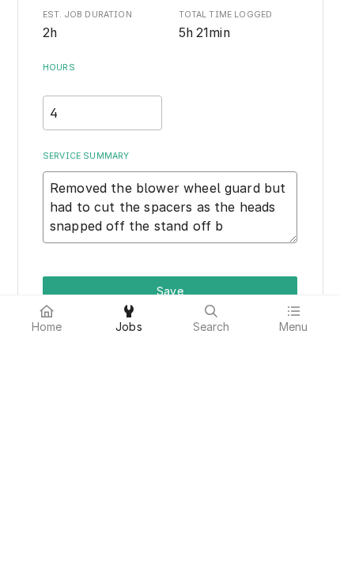
type textarea "Removed the blower wheel guard but had to cut the spacers as the heads snapped …"
type textarea "x"
type textarea "Removed the blower wheel guard but had to cut the spacers as the heads snapped …"
type textarea "x"
type textarea "Removed the blower wheel guard but had to cut the spacers as the heads snapped …"
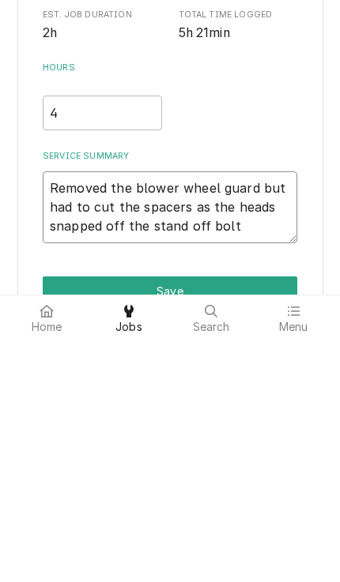
type textarea "x"
type textarea "Removed the blower wheel guard but had to cut the spacers as the heads snapped …"
type textarea "x"
type textarea "Removed the blower wheel guard but had to cut the spacers as the heads snapped …"
type textarea "x"
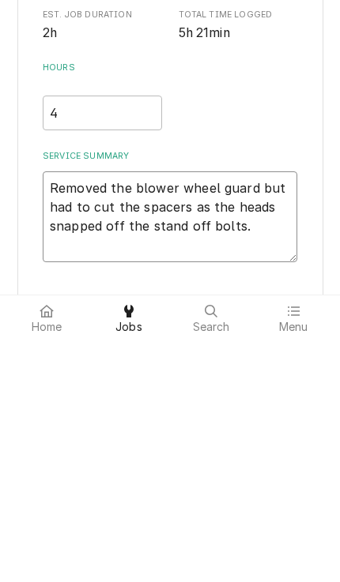
type textarea "Removed the blower wheel guard but had to cut the spacers as the heads snapped …"
type textarea "x"
type textarea "Removed the blower wheel guard but had to cut the spacers as the heads snapped …"
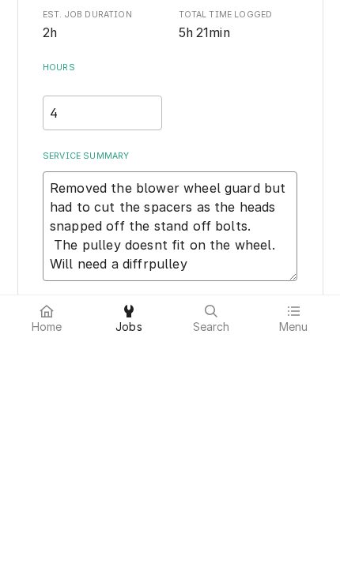
click at [139, 414] on textarea "Removed the blower wheel guard but had to cut the spacers as the heads snapped …" at bounding box center [170, 469] width 254 height 110
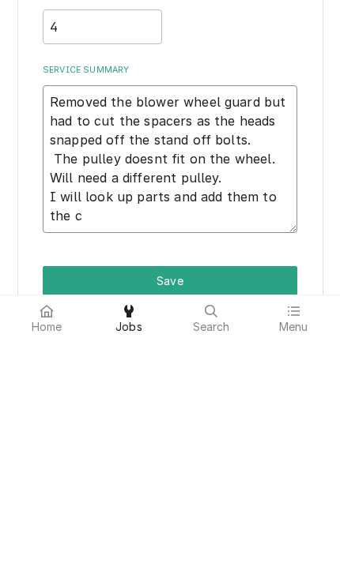
scroll to position [0, 0]
click at [65, 509] on button "Save" at bounding box center [170, 523] width 254 height 29
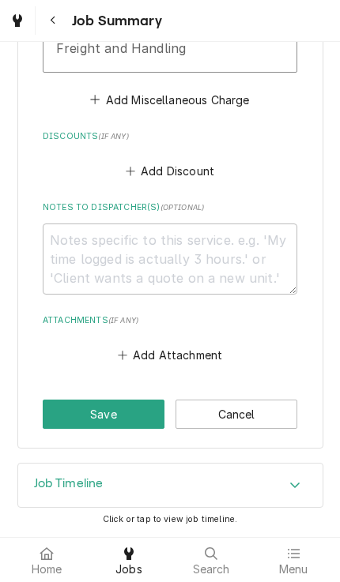
scroll to position [2301, 0]
click at [121, 411] on button "Save" at bounding box center [104, 414] width 122 height 29
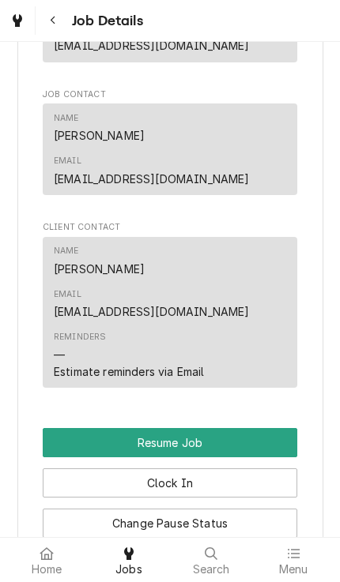
scroll to position [2120, 0]
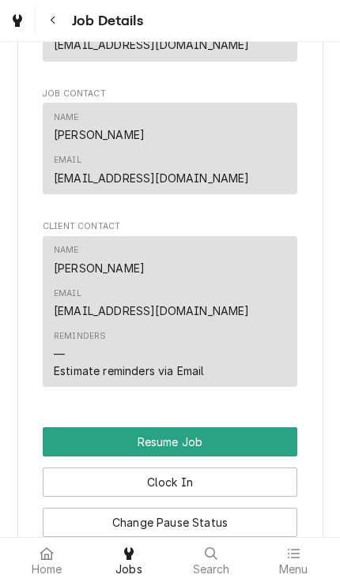
click at [49, 550] on icon at bounding box center [45, 553] width 13 height 13
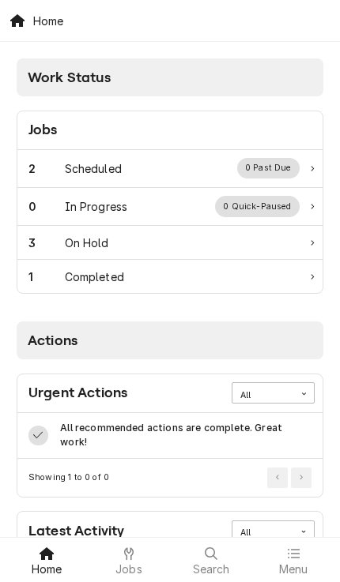
click at [208, 164] on div "2 Scheduled 0 Past Due" at bounding box center [163, 168] width 271 height 21
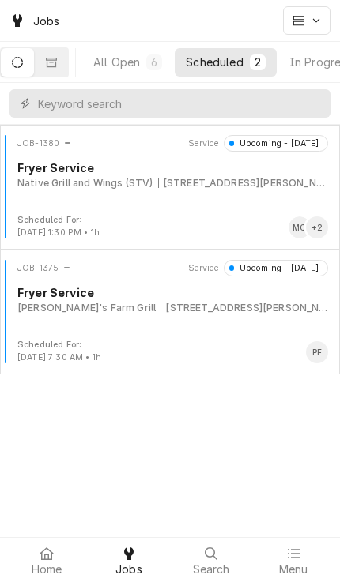
click at [52, 546] on div at bounding box center [46, 553] width 19 height 19
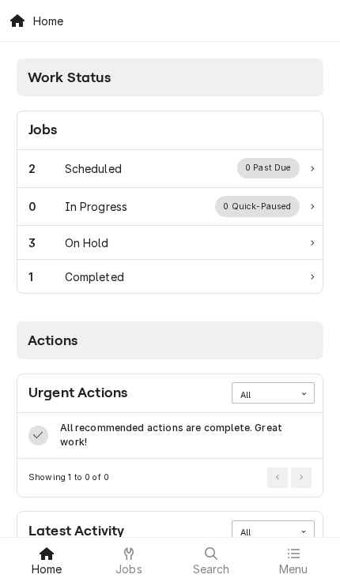
click at [267, 243] on div "3 On Hold" at bounding box center [163, 243] width 271 height 17
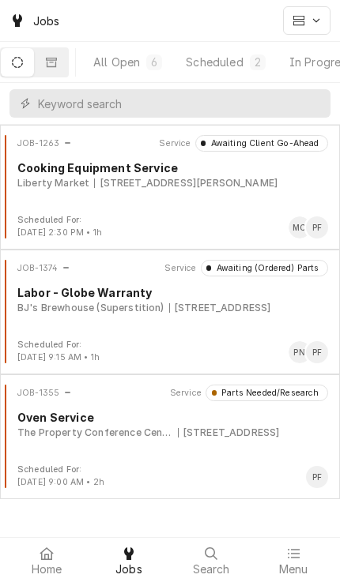
click at [89, 449] on div "JOB-1355 Service Parts Needed/Research Oven Service The Property Conference Cen…" at bounding box center [169, 424] width 327 height 79
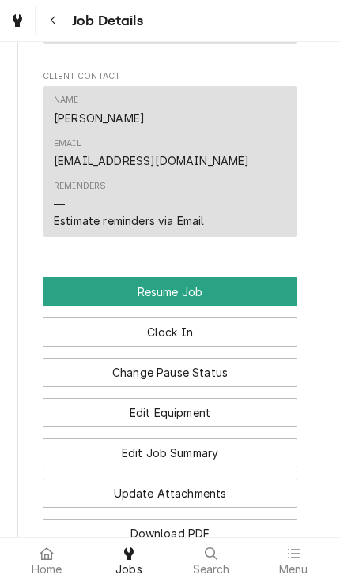
scroll to position [2274, 0]
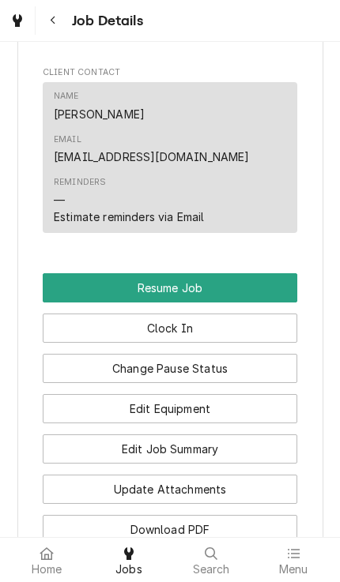
click at [271, 475] on button "Update Attachments" at bounding box center [170, 489] width 254 height 29
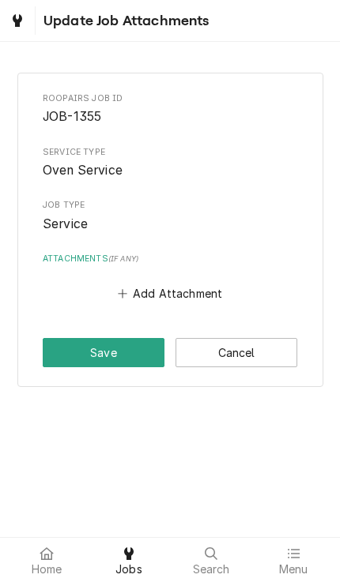
click at [227, 277] on div "Add Attachment" at bounding box center [170, 289] width 254 height 31
click at [213, 284] on button "Add Attachment" at bounding box center [170, 294] width 111 height 22
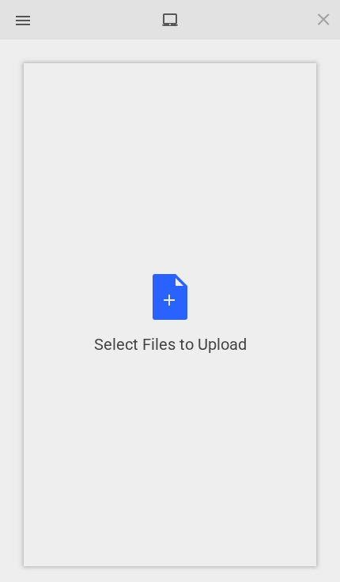
click at [188, 322] on div "Select Files to Upload or Drag and Drop, Copy and Paste Files" at bounding box center [170, 314] width 152 height 81
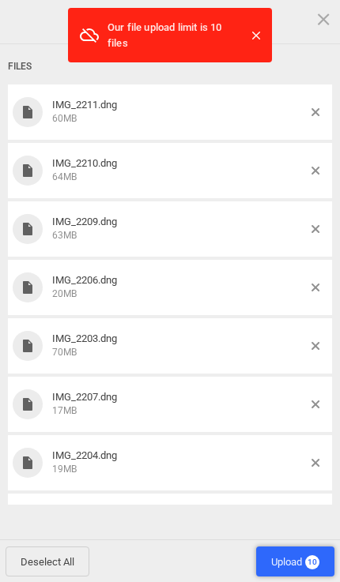
click at [288, 565] on span "Upload 10" at bounding box center [295, 562] width 48 height 12
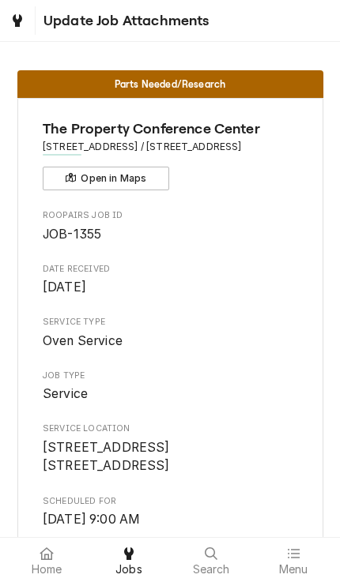
click at [55, 554] on div at bounding box center [46, 553] width 19 height 19
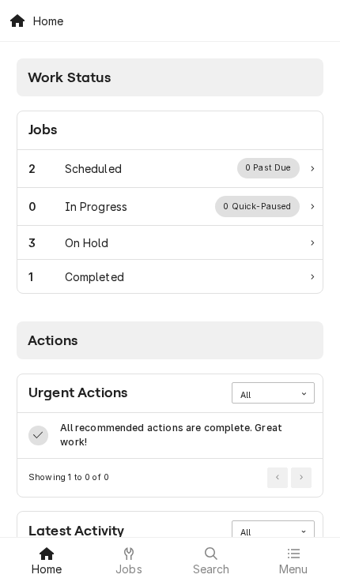
click at [68, 175] on div "Scheduled" at bounding box center [93, 168] width 57 height 17
